Goal: Task Accomplishment & Management: Complete application form

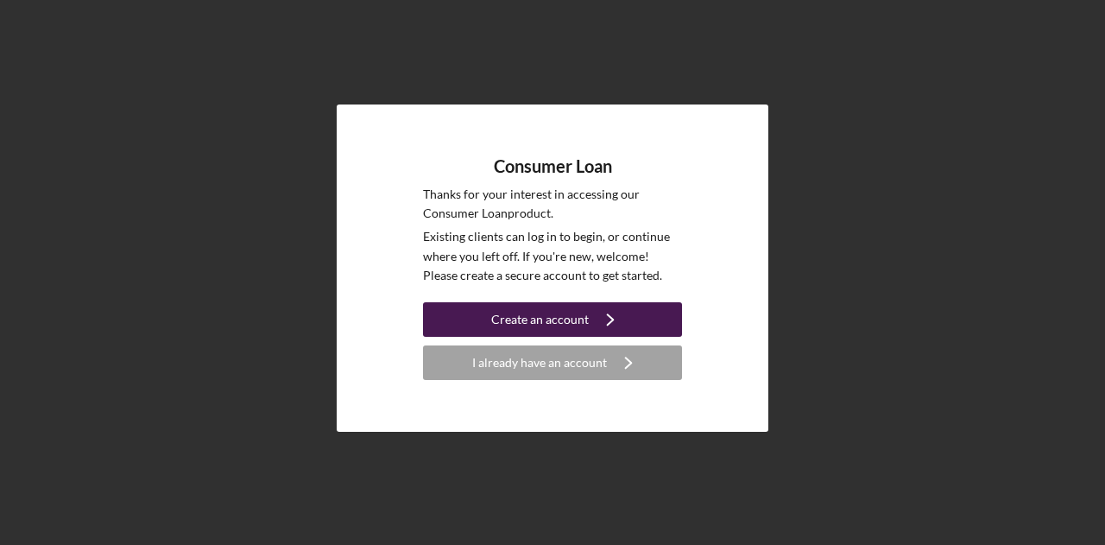
click at [557, 318] on div "Create an account" at bounding box center [540, 319] width 98 height 35
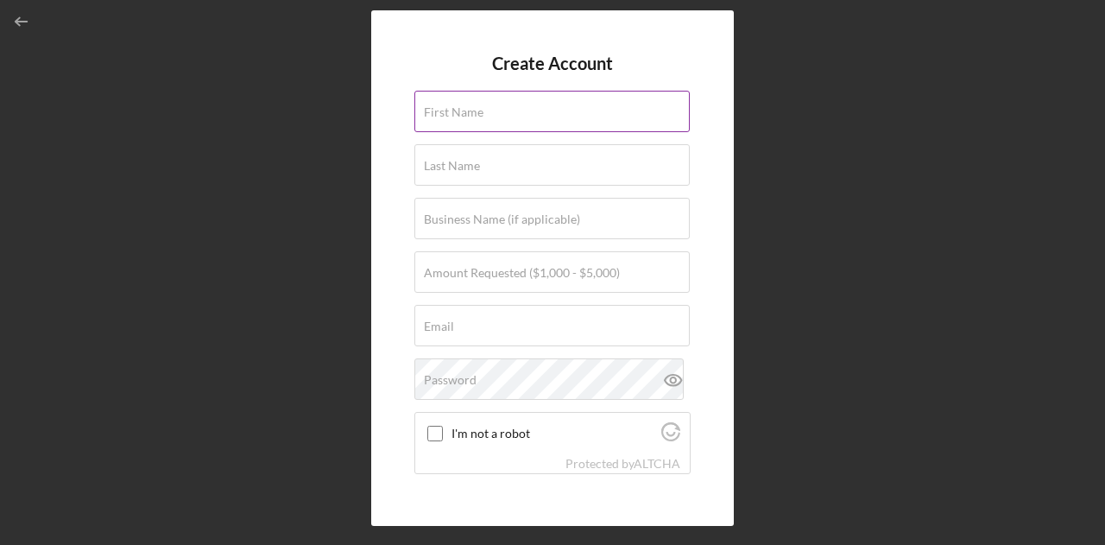
click at [512, 116] on input "First Name" at bounding box center [551, 111] width 275 height 41
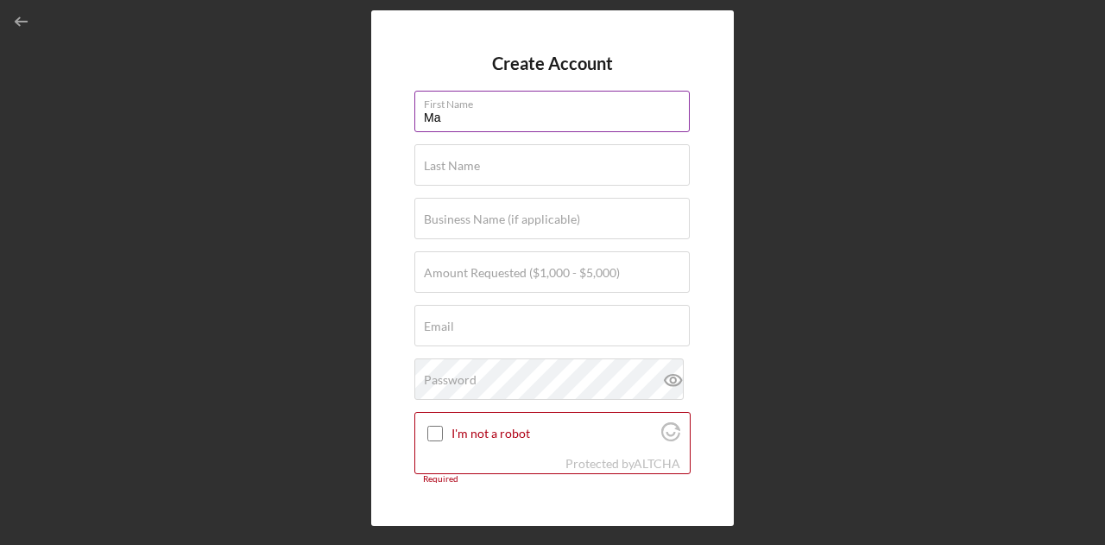
type input "M"
type input "[PERSON_NAME]"
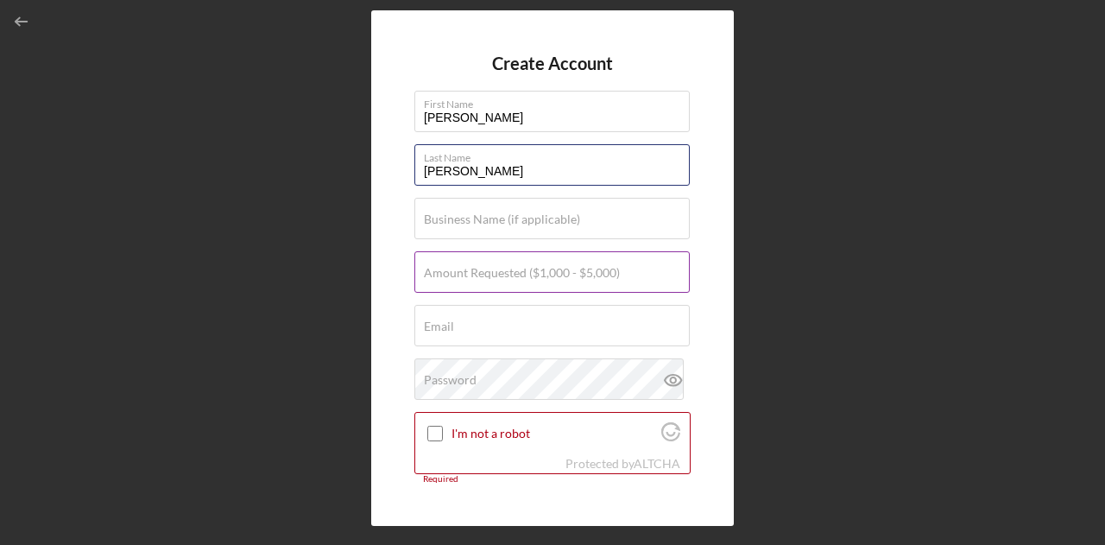
type input "[PERSON_NAME]"
click at [444, 274] on label "Amount Requested ($1,000 - $5,000)" at bounding box center [522, 273] width 196 height 14
click at [444, 274] on input "Amount Requested ($1,000 - $5,000)" at bounding box center [551, 271] width 275 height 41
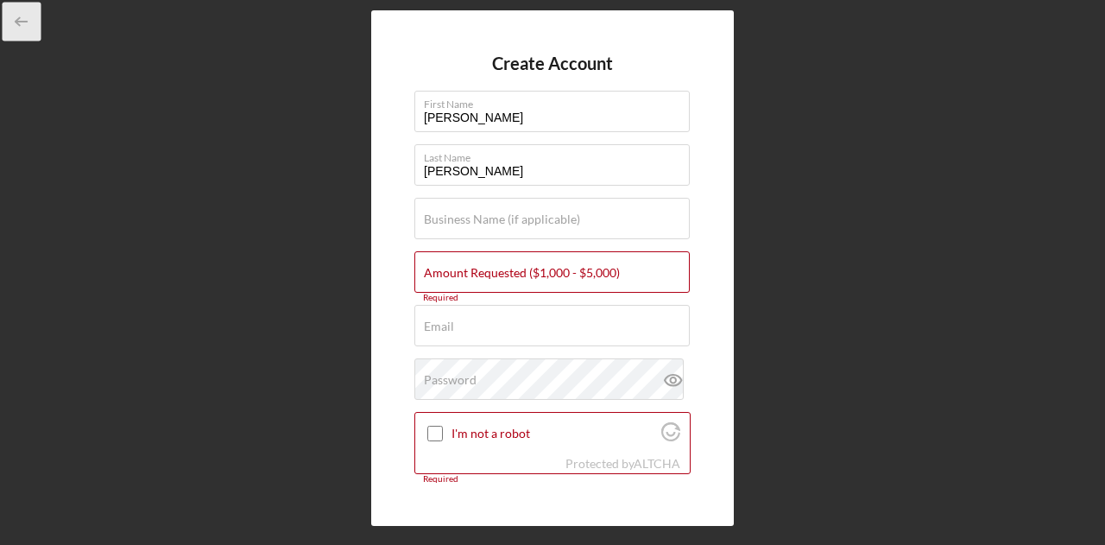
click at [24, 20] on icon "button" at bounding box center [22, 22] width 39 height 39
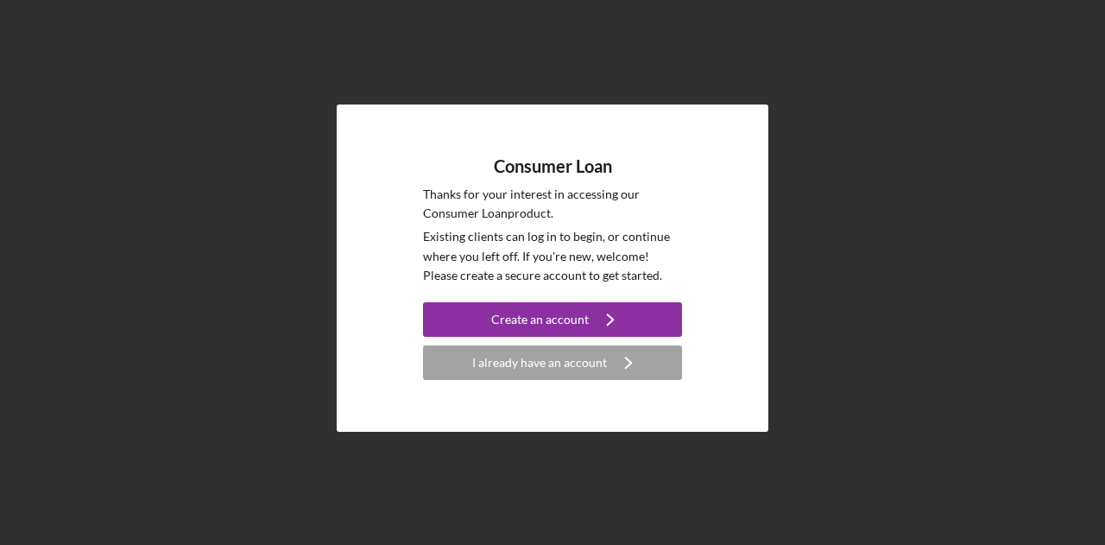
click at [24, 20] on div "Consumer Loan Thanks for your interest in accessing our Consumer Loan product. …" at bounding box center [552, 268] width 1087 height 536
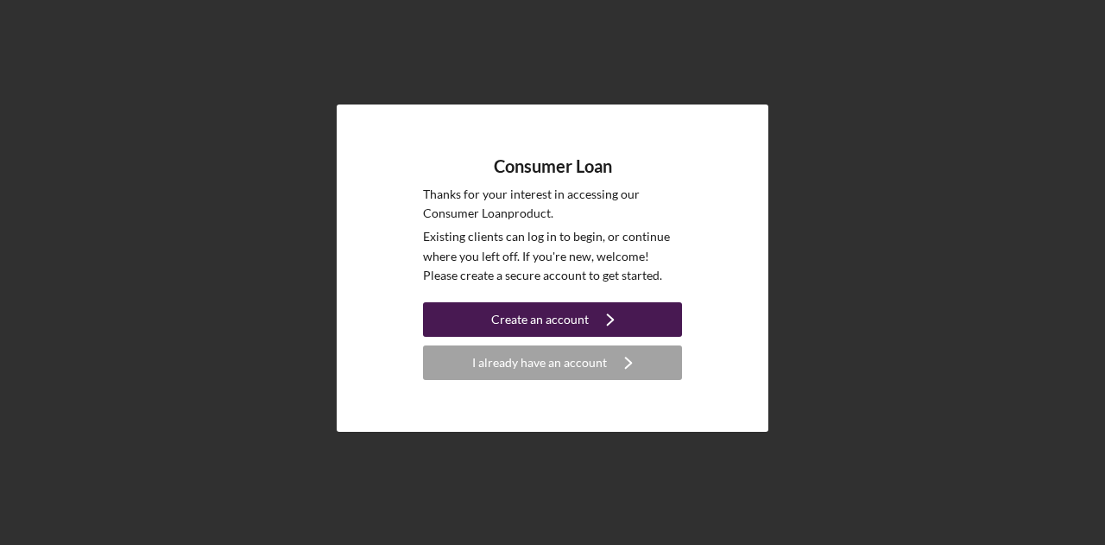
click at [509, 312] on div "Create an account" at bounding box center [540, 319] width 98 height 35
click at [495, 320] on div "Create an account" at bounding box center [540, 319] width 98 height 35
click at [561, 324] on div "Create an account" at bounding box center [540, 319] width 98 height 35
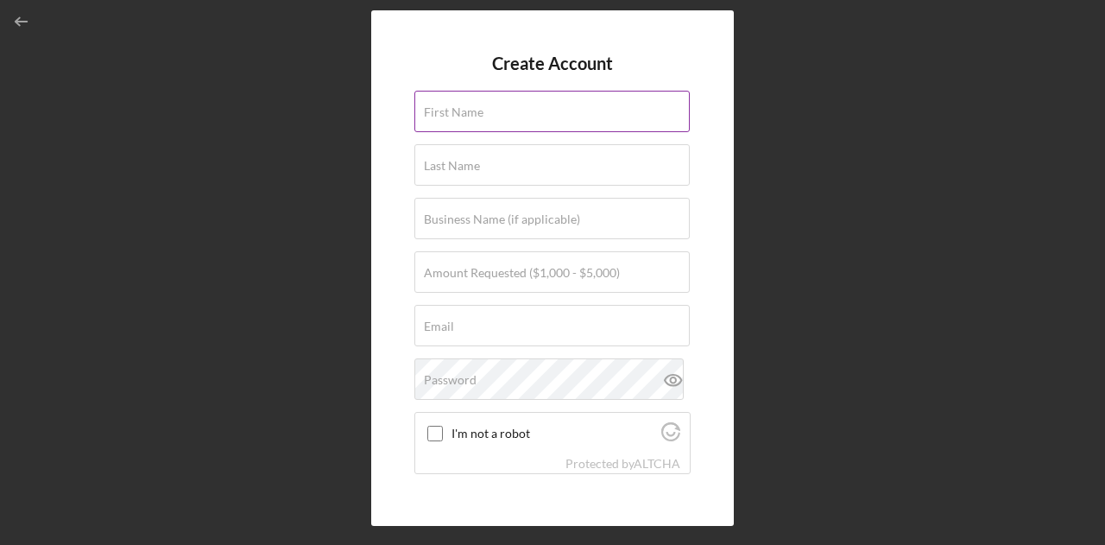
click at [530, 117] on input "First Name" at bounding box center [551, 111] width 275 height 41
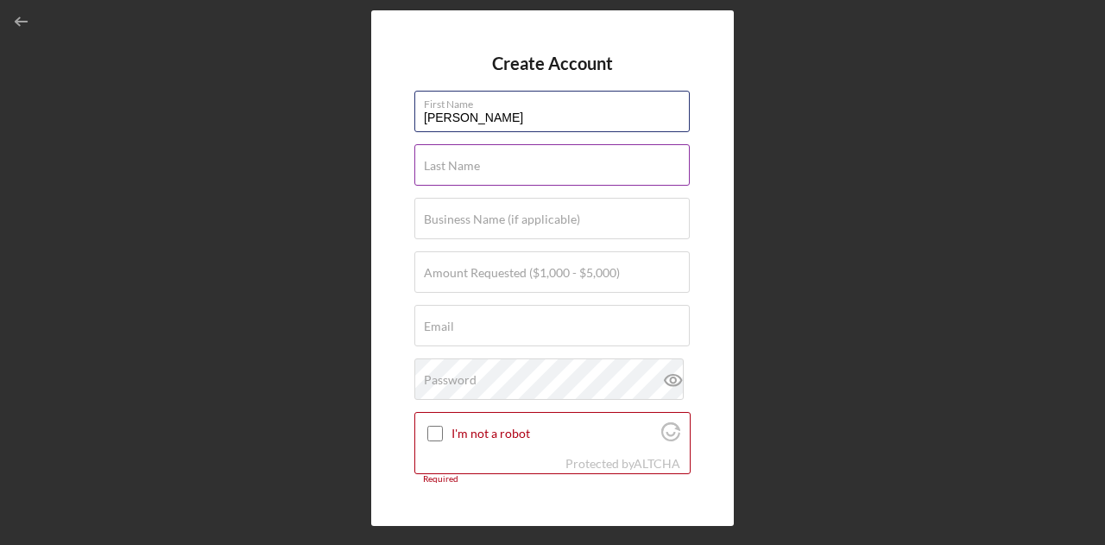
type input "Patricia"
click at [509, 167] on input "Last Name" at bounding box center [551, 164] width 275 height 41
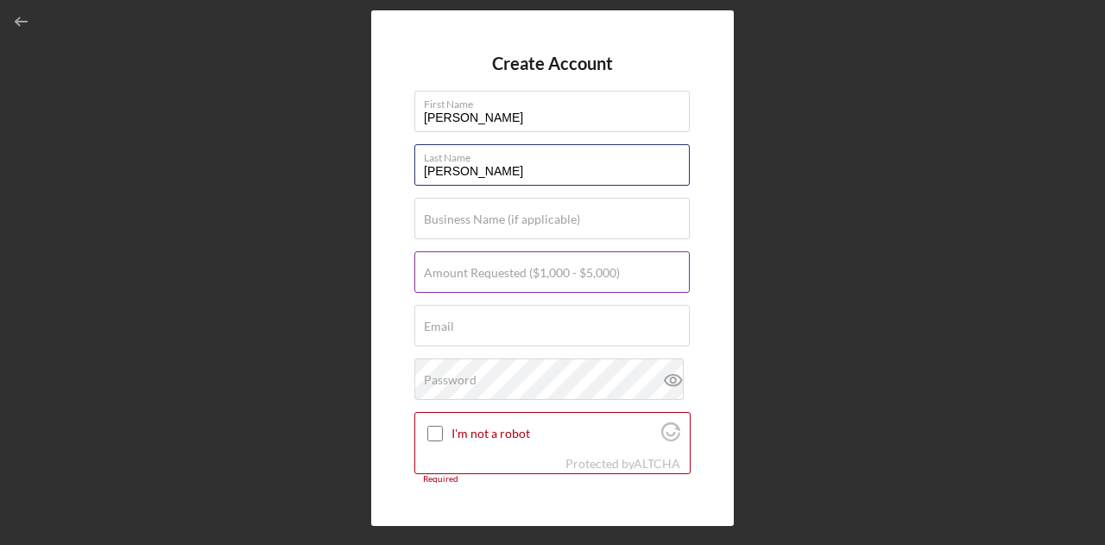
type input "Danforth"
click at [469, 275] on label "Amount Requested ($1,000 - $5,000)" at bounding box center [522, 273] width 196 height 14
click at [469, 275] on input "Amount Requested ($1,000 - $5,000)" at bounding box center [551, 271] width 275 height 41
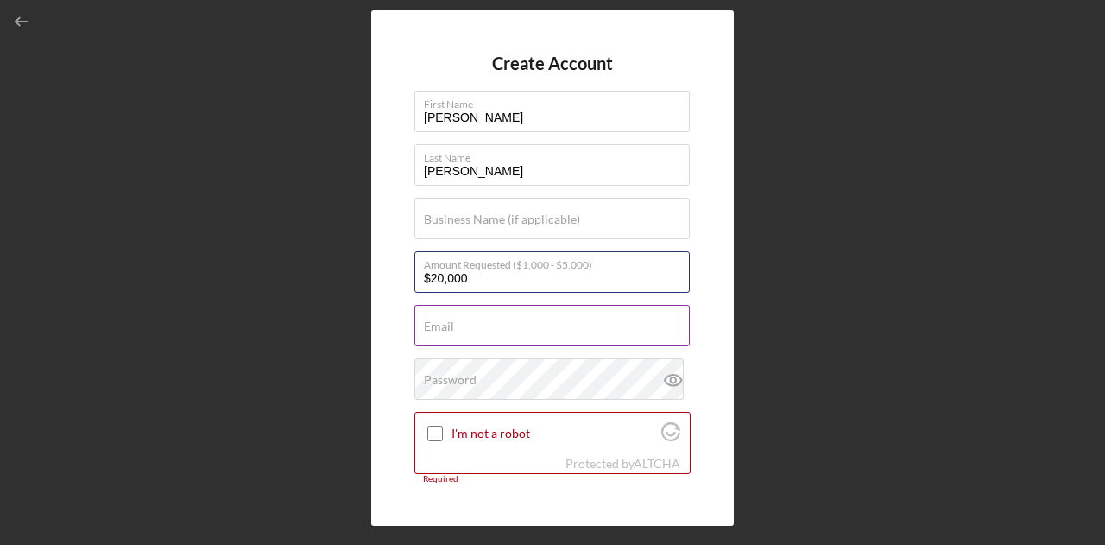
type input "$20,000"
click at [466, 331] on input "Email" at bounding box center [551, 325] width 275 height 41
